Goal: Task Accomplishment & Management: Use online tool/utility

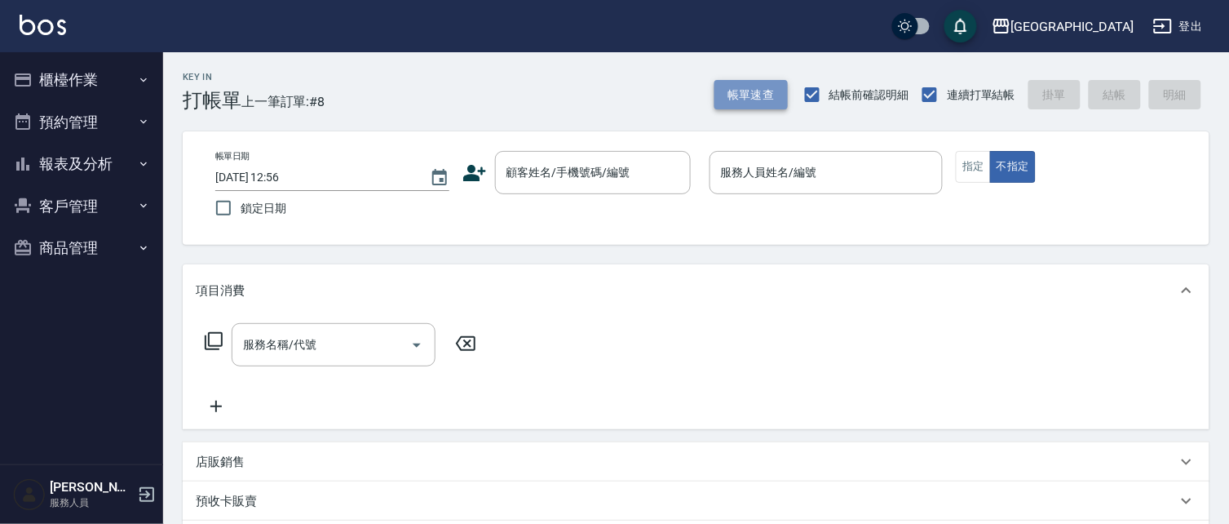
click at [751, 92] on button "帳單速查" at bounding box center [751, 95] width 73 height 30
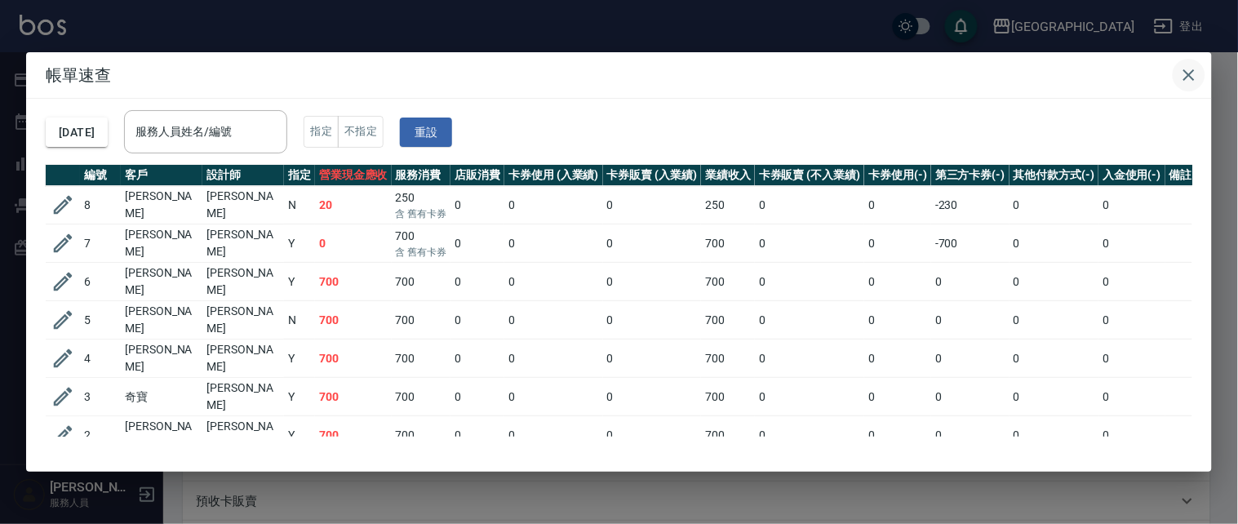
click at [1167, 69] on icon "button" at bounding box center [1189, 75] width 20 height 20
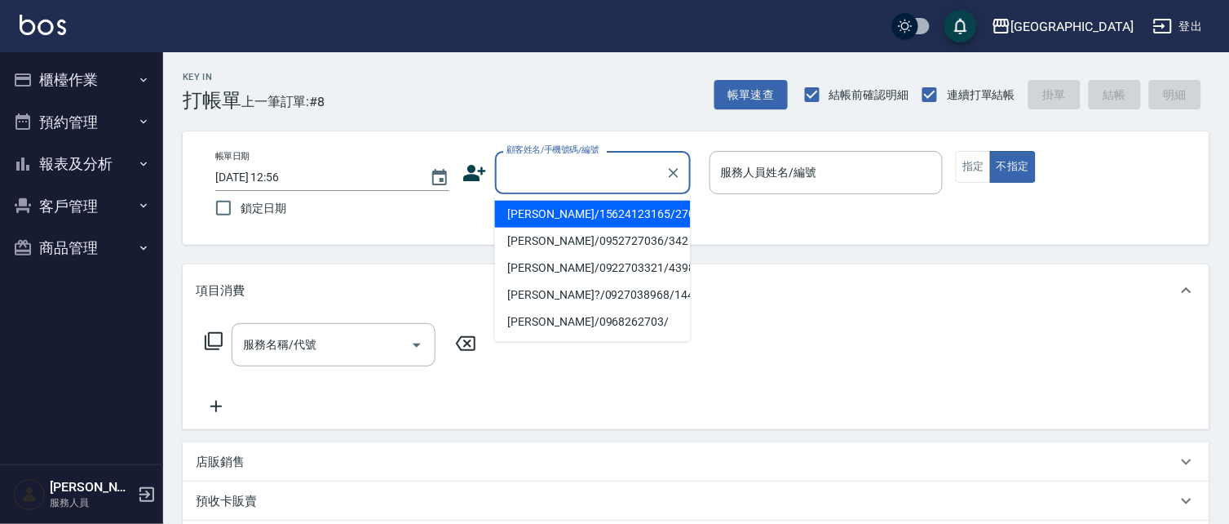
drag, startPoint x: 557, startPoint y: 176, endPoint x: 535, endPoint y: 148, distance: 35.4
click at [557, 175] on input "顧客姓名/手機號碼/編號" at bounding box center [581, 172] width 157 height 29
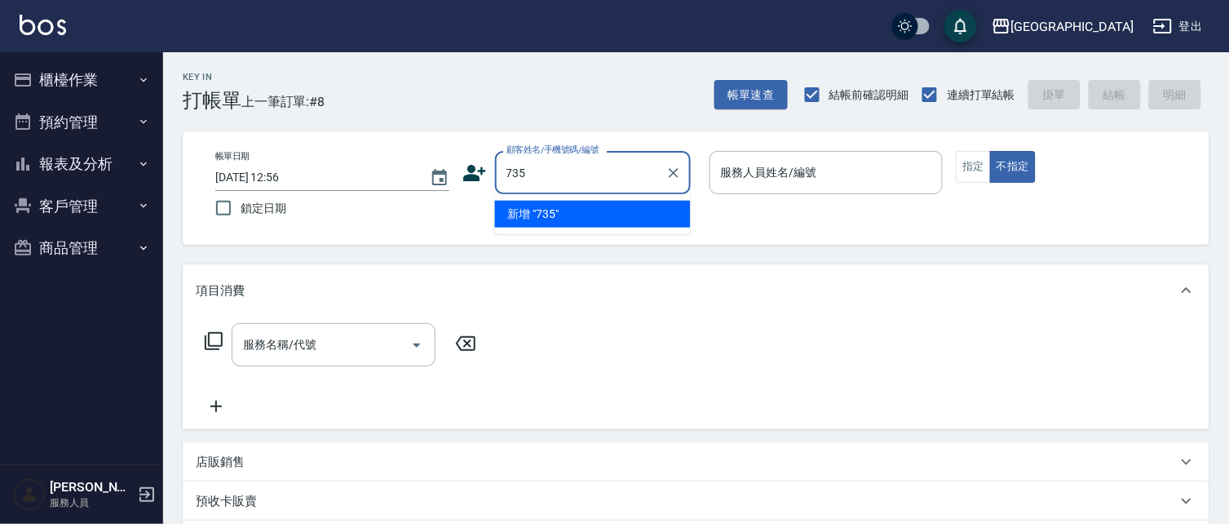
type input "735"
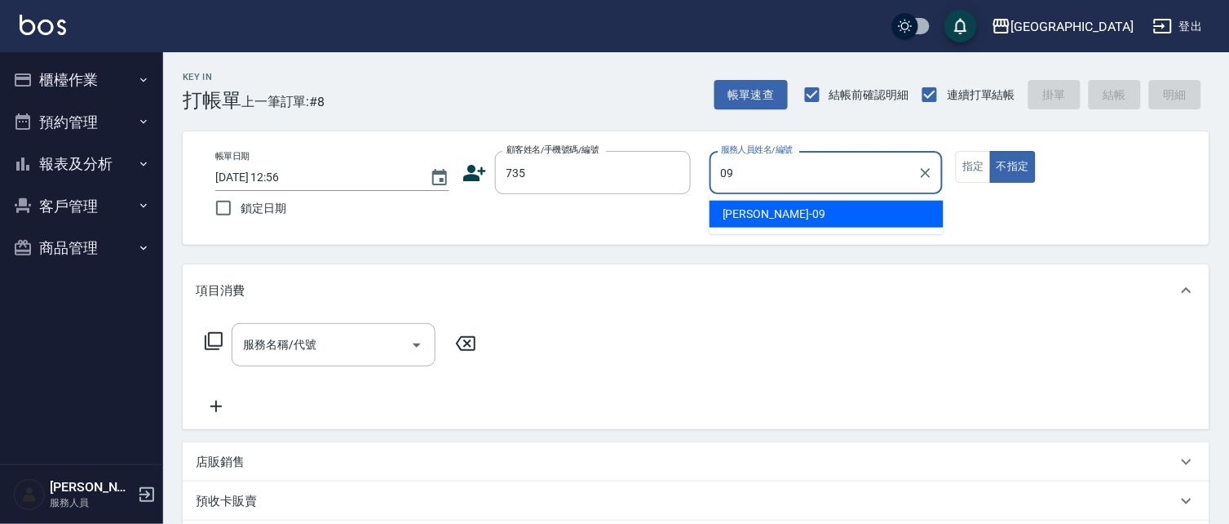
type input "09"
type button "false"
type input "[PERSON_NAME]-09"
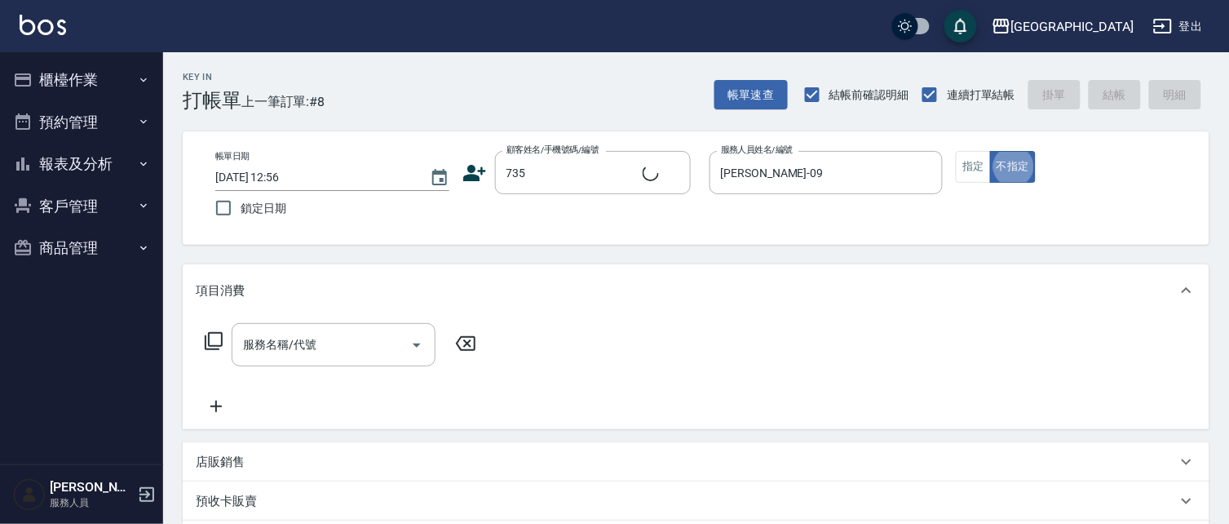
type input "[PERSON_NAME]/ 0958338986/735"
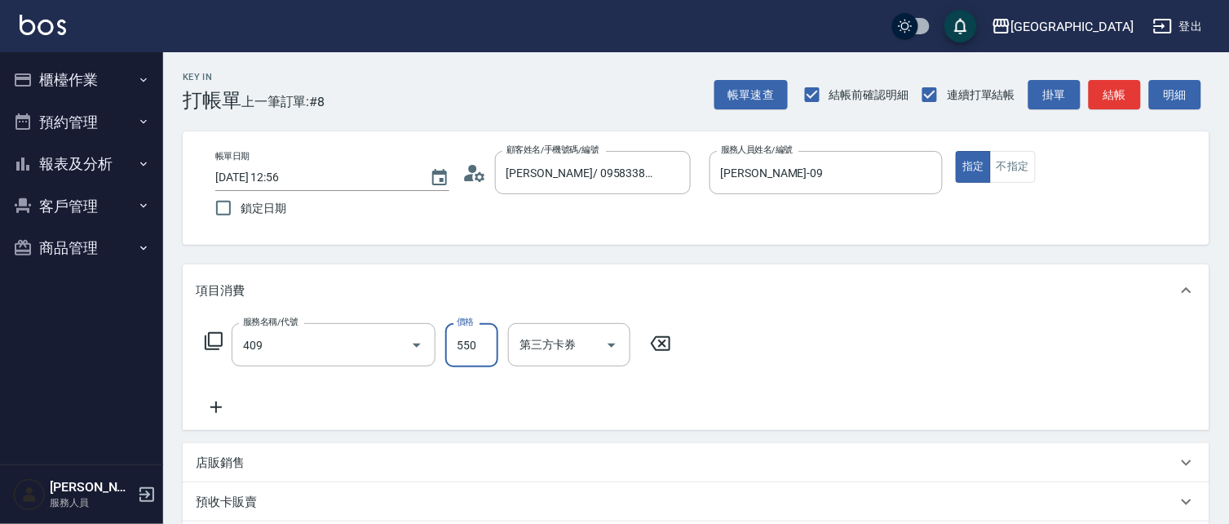
type input "剪髮(550)(409)"
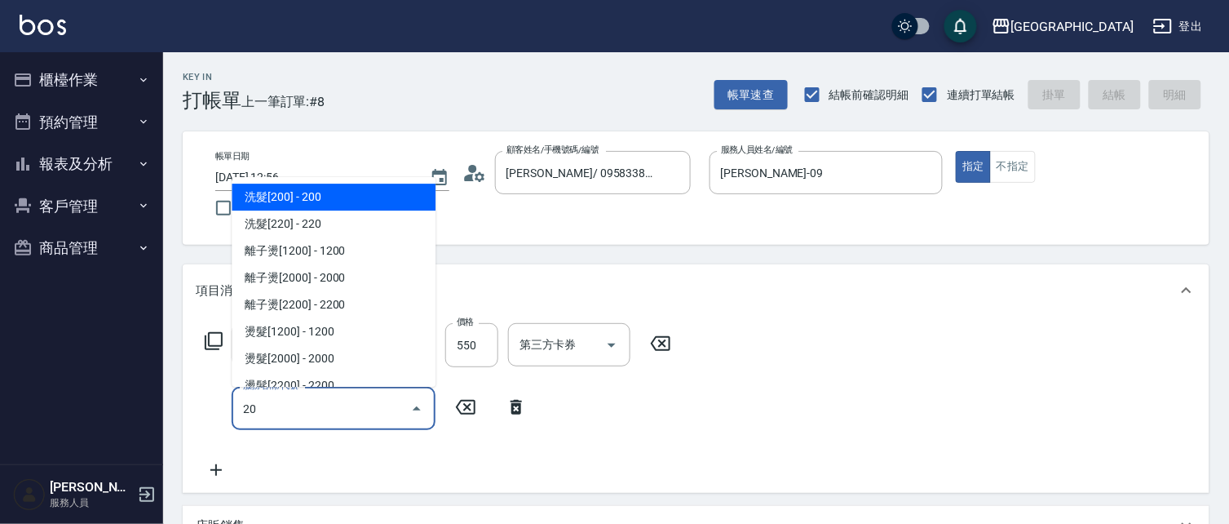
type input "205"
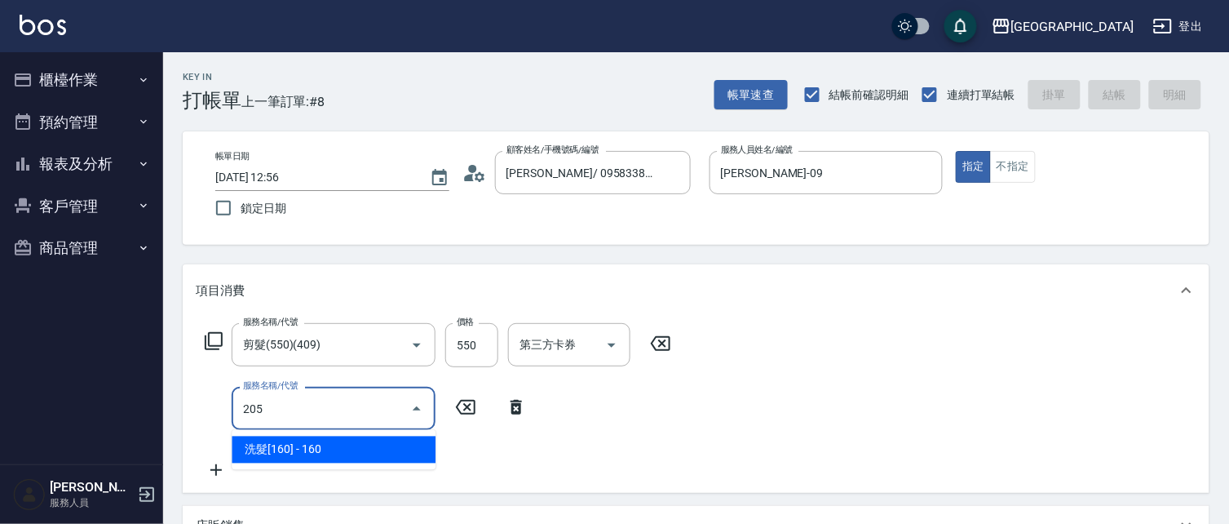
type input "[DATE] 14:21"
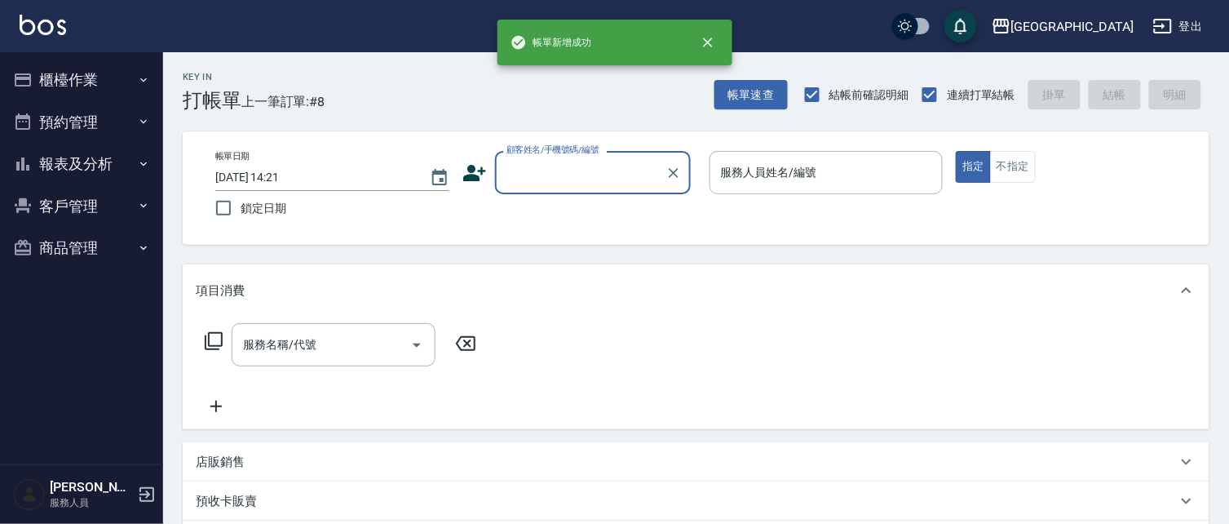
type input "1"
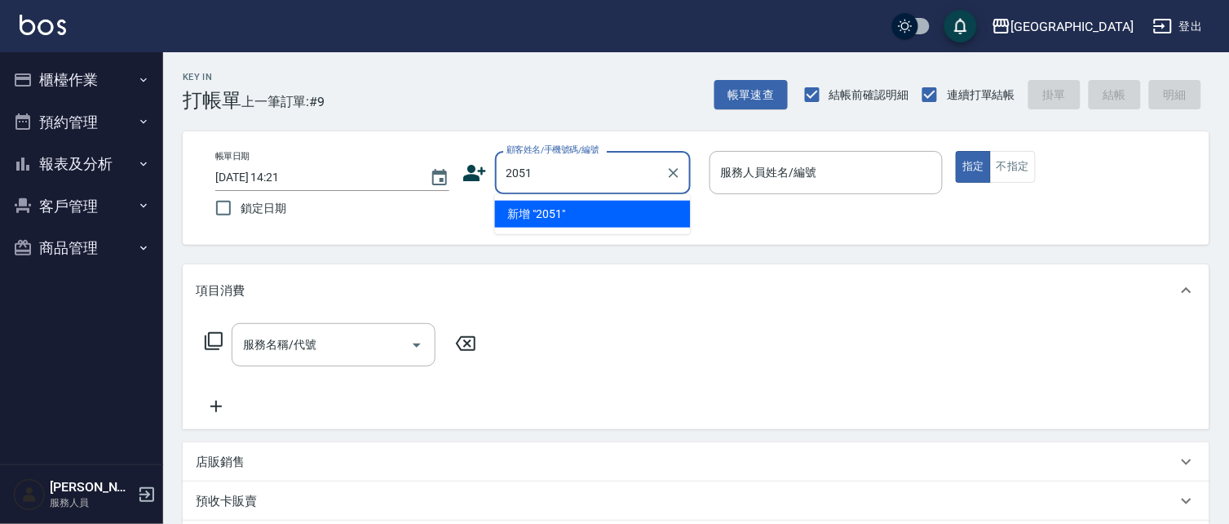
type input "2051"
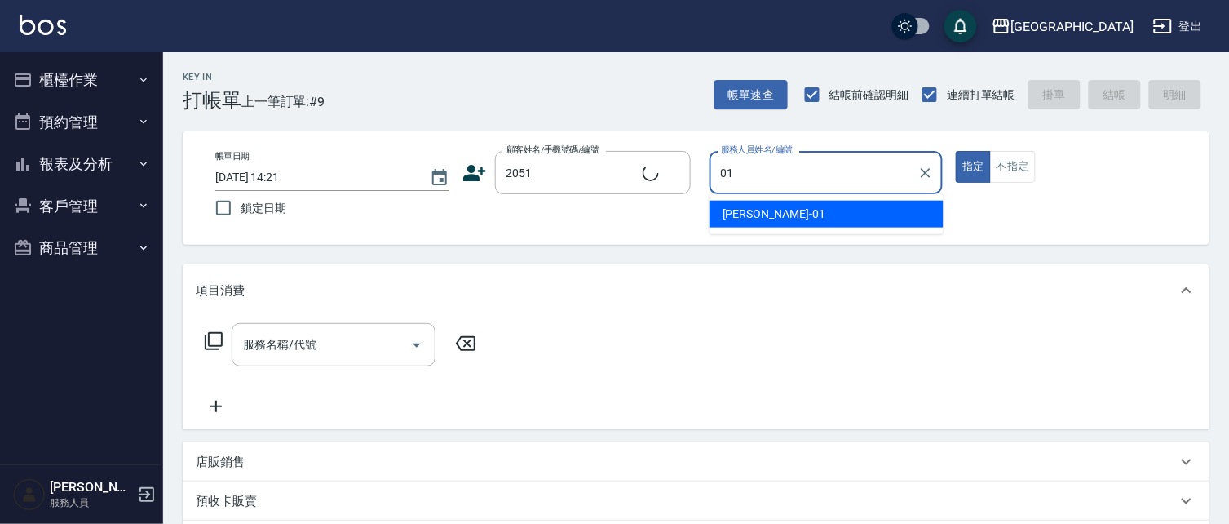
type input "01"
type button "true"
type input "[PERSON_NAME]/0910731109/2051"
type input "[PERSON_NAME]-01"
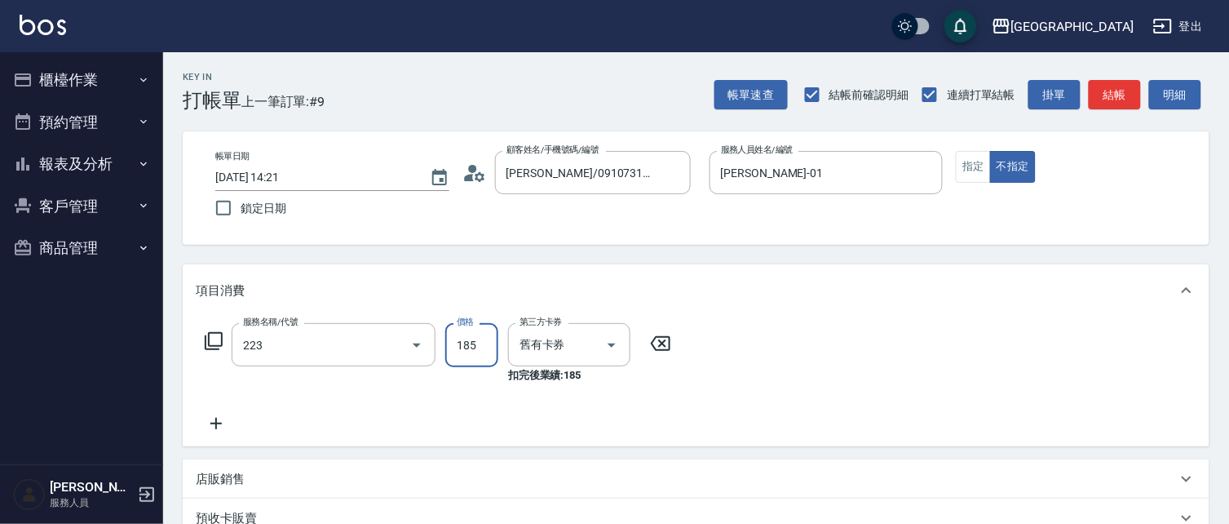
type input "洗髮卡(185)(223)"
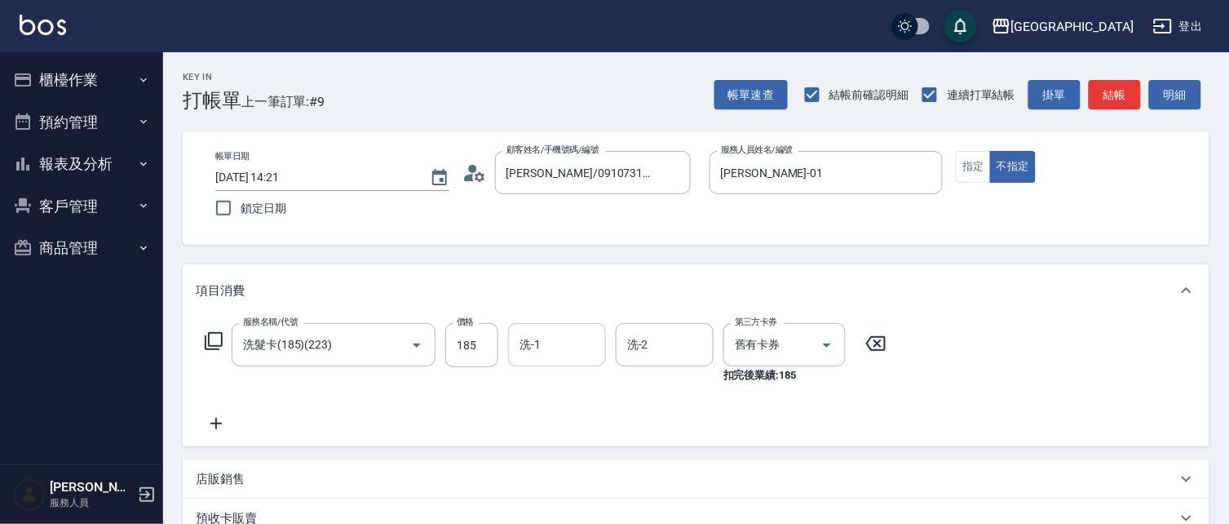
drag, startPoint x: 543, startPoint y: 319, endPoint x: 545, endPoint y: 332, distance: 13.2
click at [544, 328] on div "服務名稱/代號 洗髮卡(185)(223) 服務名稱/代號 價格 185 價格 洗-1 洗-1 洗-2 洗-2 第三方卡券 舊有卡券 第三方卡券 扣完後業績:…" at bounding box center [696, 382] width 1027 height 130
click at [550, 339] on input "洗-1" at bounding box center [557, 344] width 83 height 29
type input "[PERSON_NAME]-01"
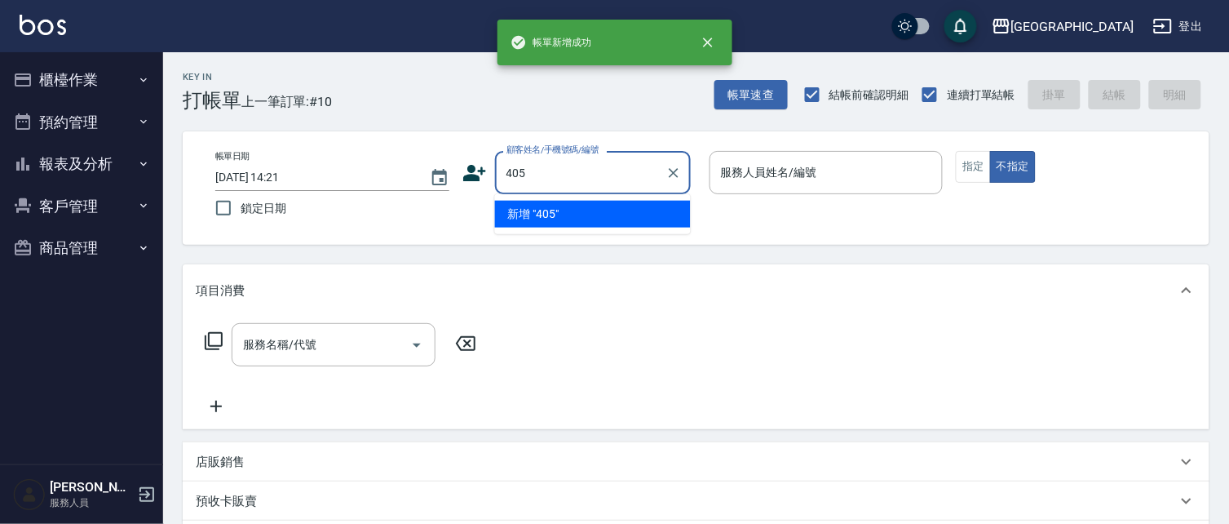
type input "405"
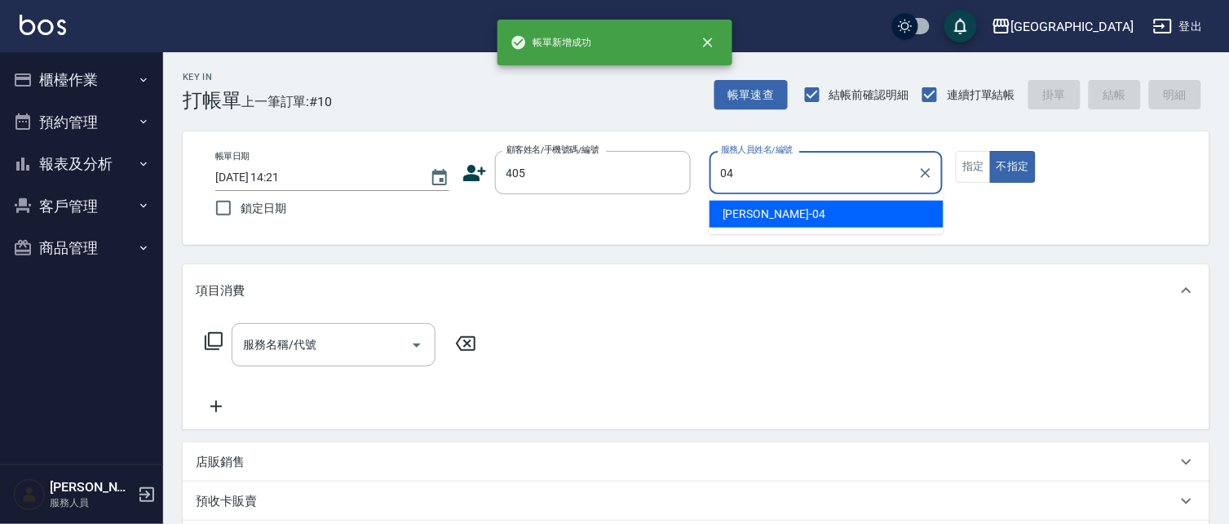
type input "[PERSON_NAME]04"
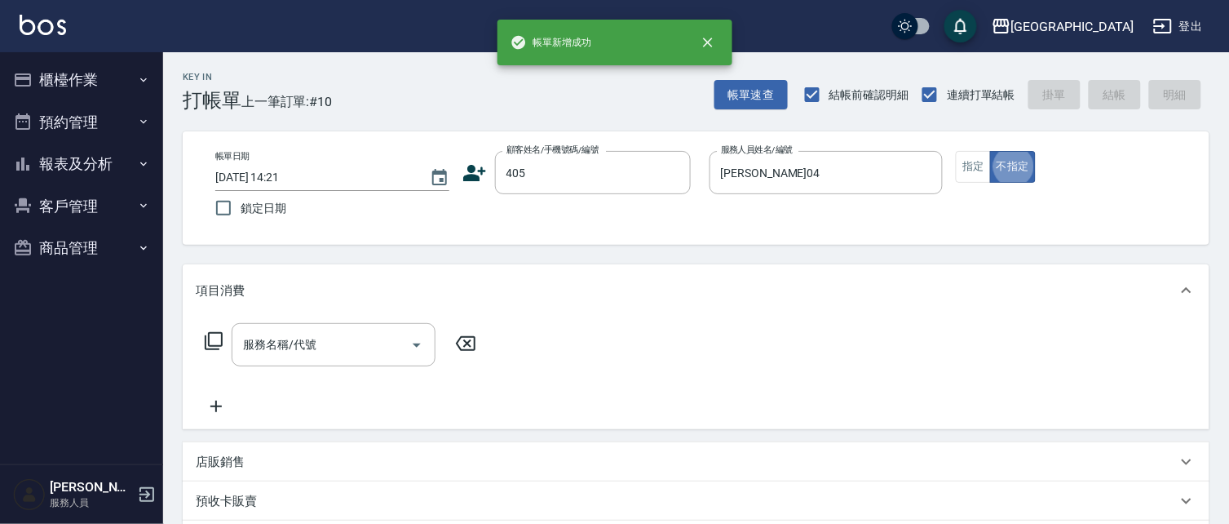
type input "[PERSON_NAME]/0936165149/405"
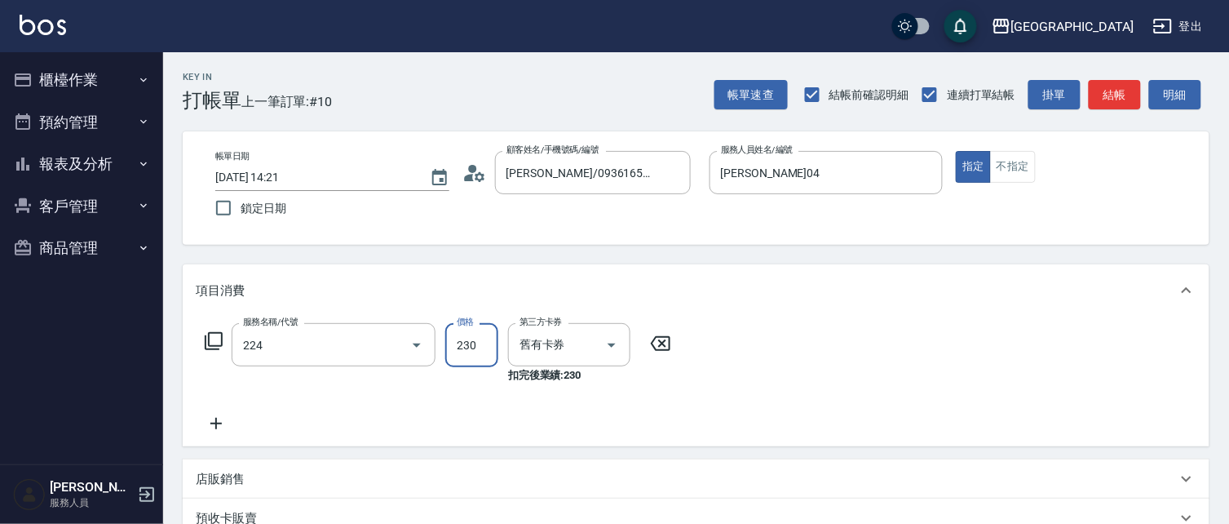
type input "洗髮(卡)230(224)"
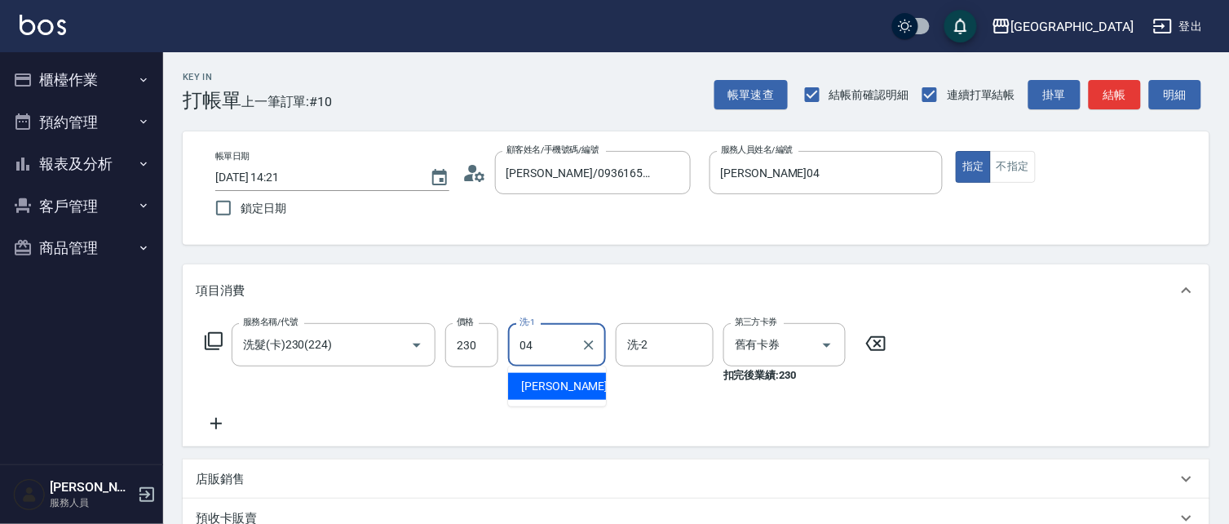
type input "[PERSON_NAME]04"
